Goal: Find specific page/section: Find specific page/section

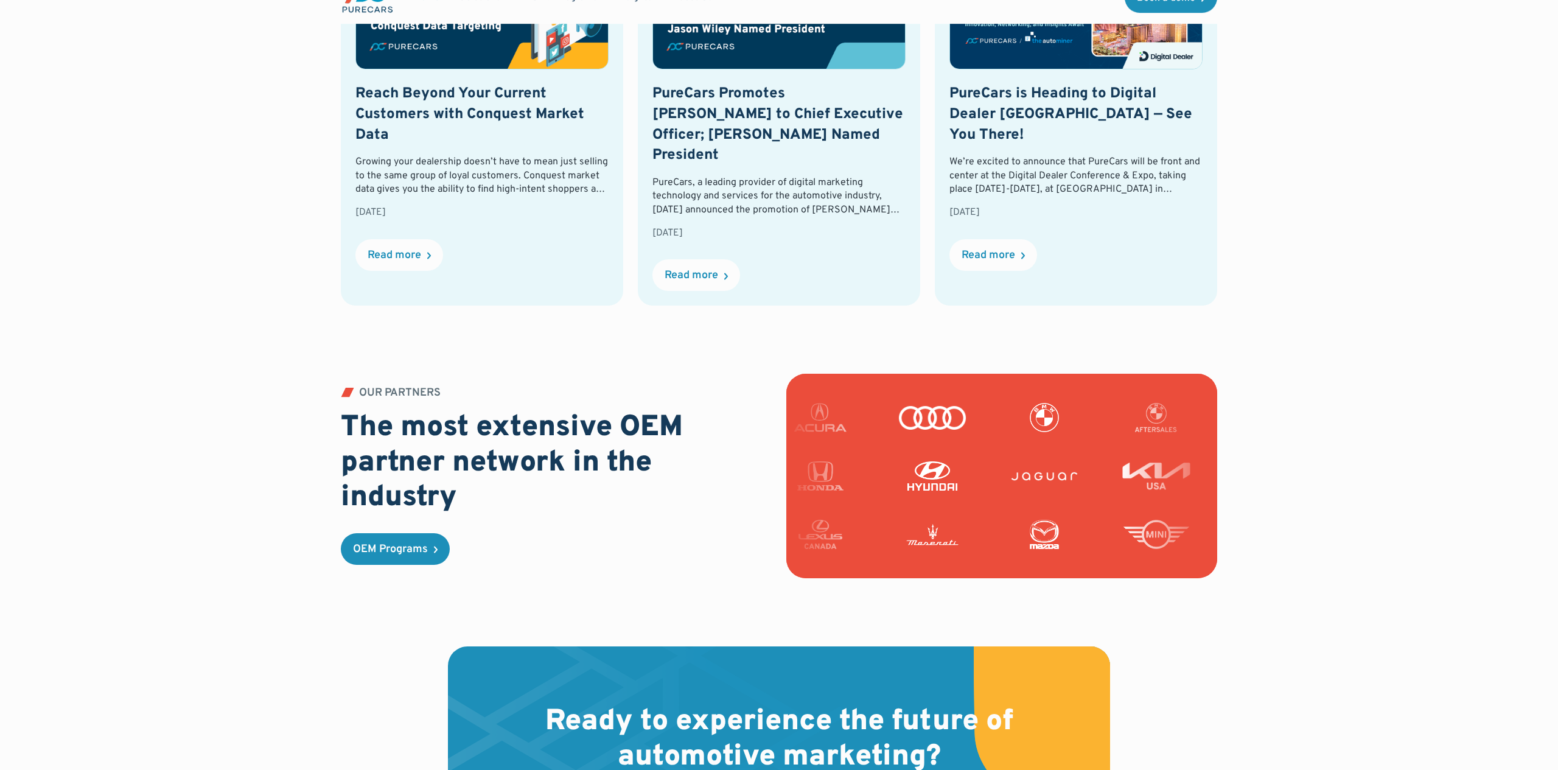
scroll to position [3465, 0]
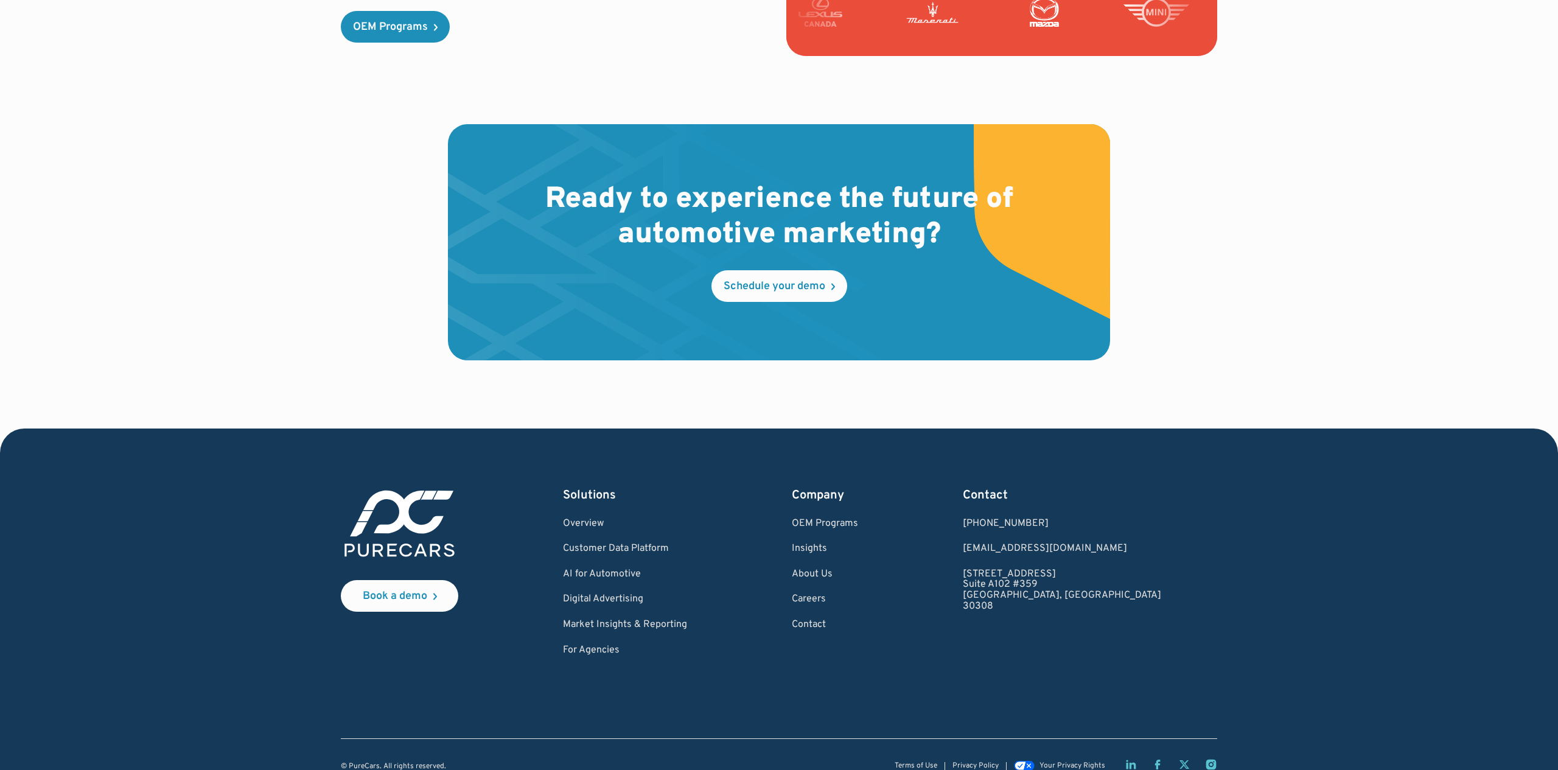
drag, startPoint x: 1299, startPoint y: 562, endPoint x: 1015, endPoint y: 597, distance: 286.5
click at [1295, 562] on div "Book a demo Solutions Overview Customer Data Platform AI for Automotive Digital…" at bounding box center [779, 610] width 1403 height 362
click at [858, 594] on link "Careers" at bounding box center [825, 599] width 66 height 11
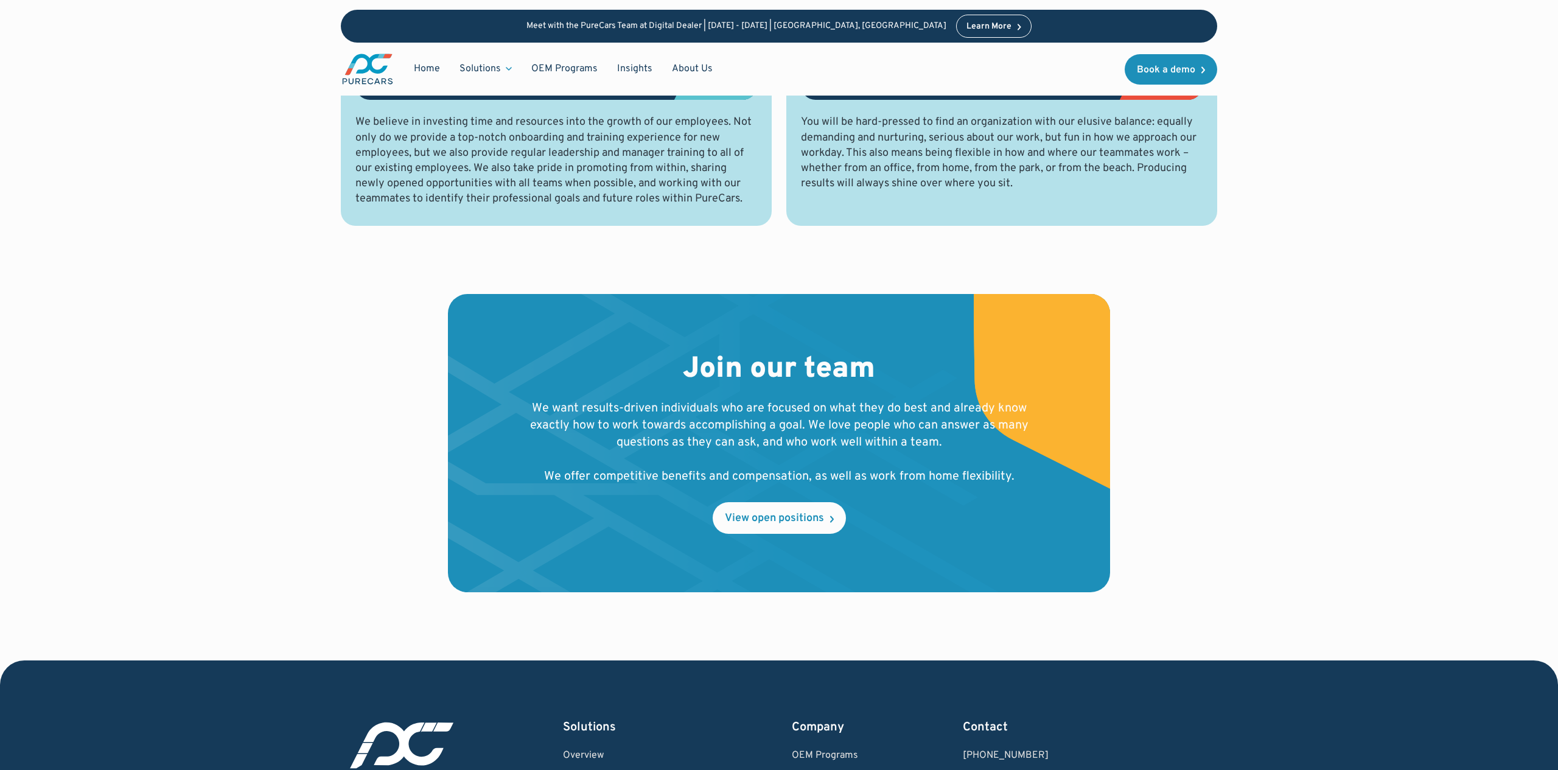
scroll to position [1212, 0]
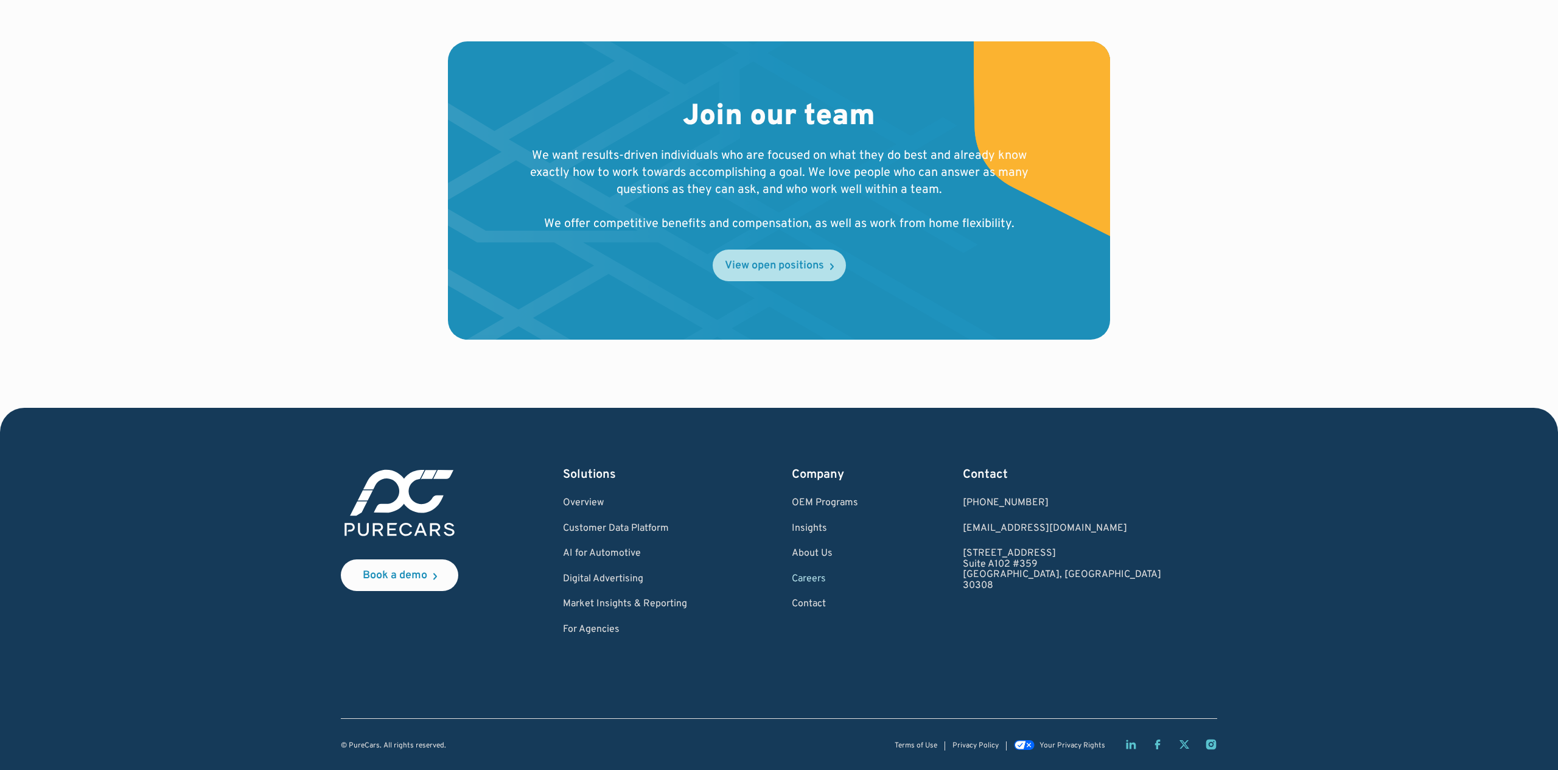
click at [785, 269] on div "View open positions" at bounding box center [774, 266] width 99 height 11
